Goal: Task Accomplishment & Management: Manage account settings

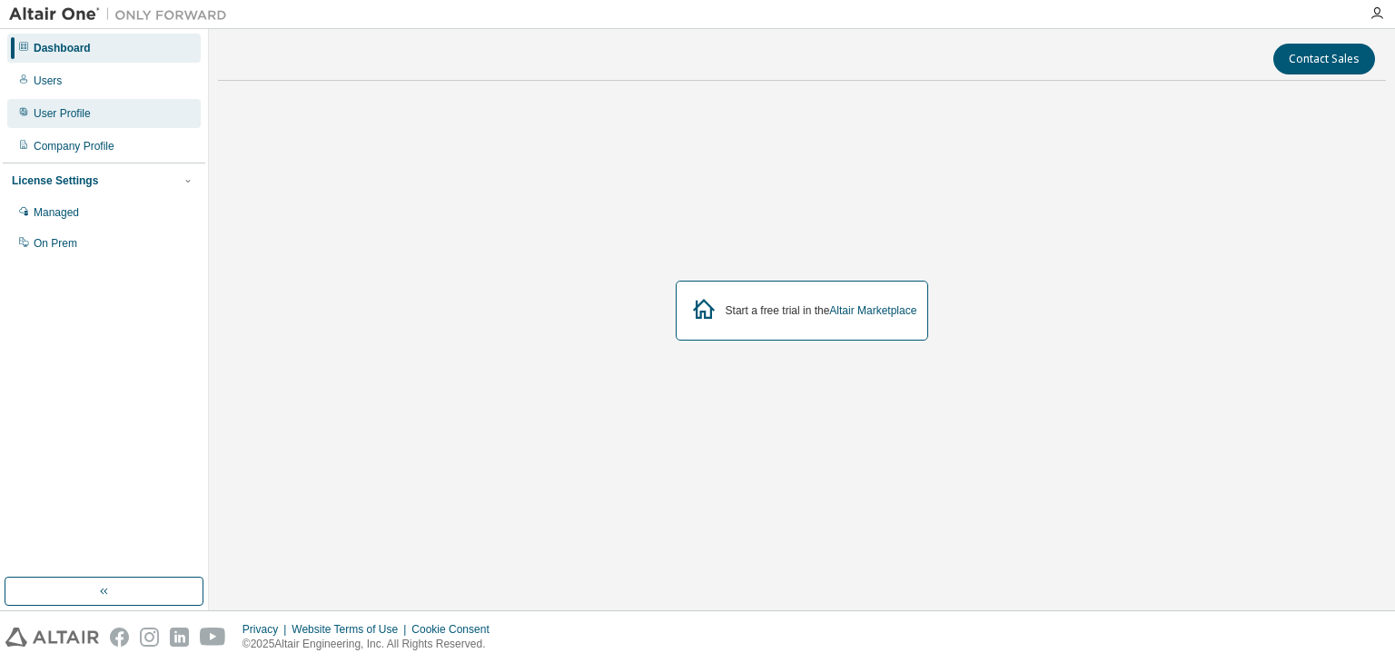
click at [123, 110] on div "User Profile" at bounding box center [103, 113] width 193 height 29
